Goal: Task Accomplishment & Management: Use online tool/utility

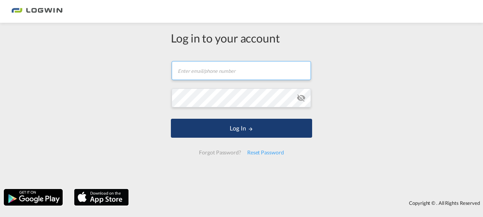
type input "[PERSON_NAME][EMAIL_ADDRESS][DOMAIN_NAME]"
click at [231, 133] on button "Log In" at bounding box center [241, 128] width 141 height 19
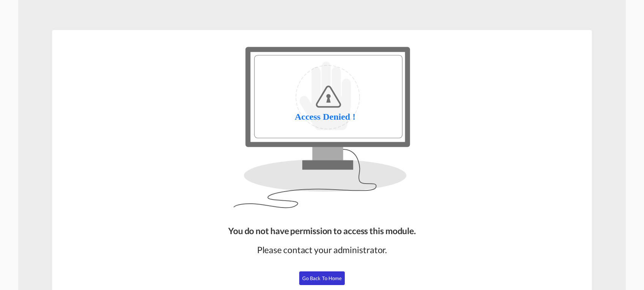
click at [298, 270] on div "You do not have permission to access this module. Please contact your administr…" at bounding box center [322, 262] width 194 height 82
drag, startPoint x: 321, startPoint y: 279, endPoint x: 364, endPoint y: 121, distance: 164.4
click at [321, 279] on span "Go Back to Home" at bounding box center [322, 278] width 40 height 6
